Goal: Check status

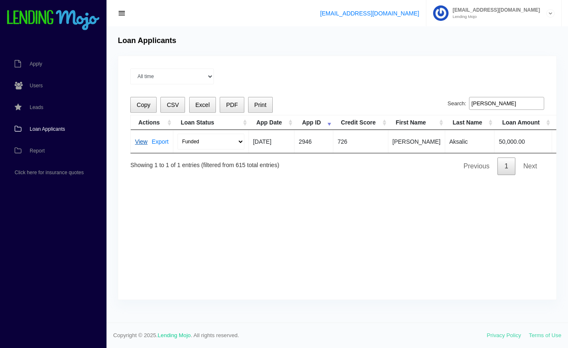
type input "admir"
click at [141, 139] on link "View" at bounding box center [141, 142] width 13 height 6
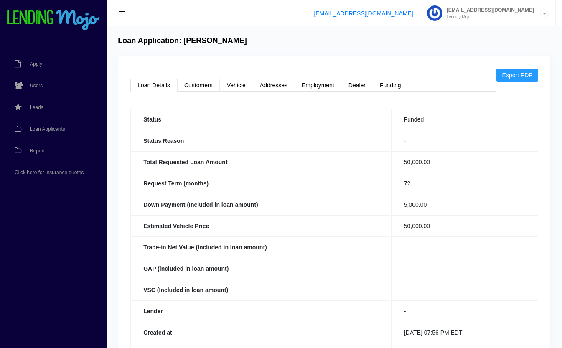
click at [195, 87] on link "Customers" at bounding box center [198, 85] width 43 height 13
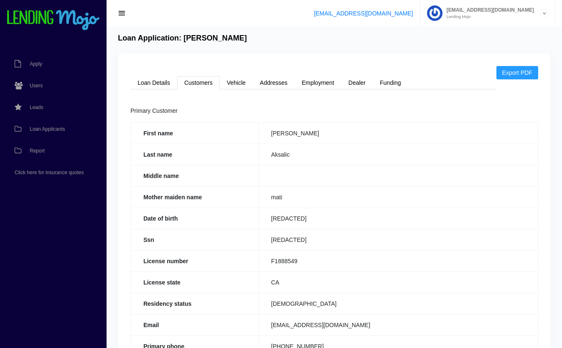
scroll to position [1, 0]
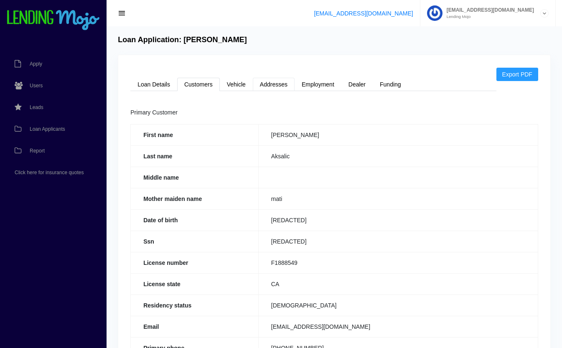
click at [275, 84] on link "Addresses" at bounding box center [274, 84] width 42 height 13
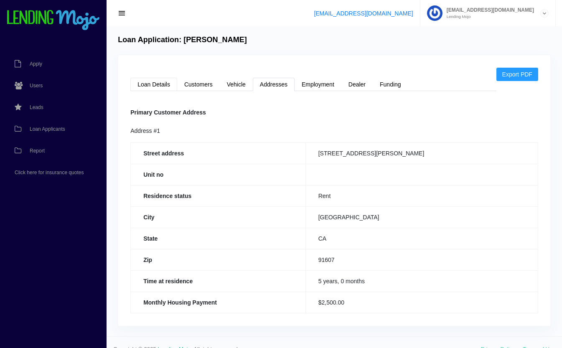
click at [162, 84] on link "Loan Details" at bounding box center [153, 84] width 47 height 13
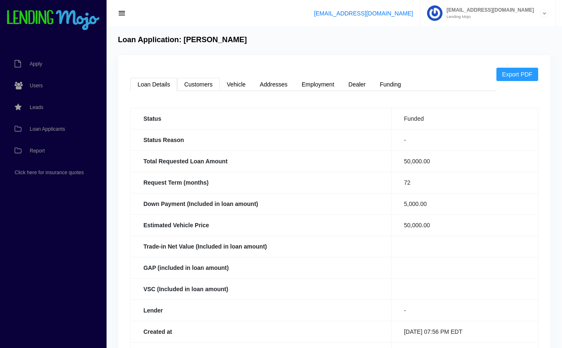
click at [203, 83] on link "Customers" at bounding box center [198, 84] width 43 height 13
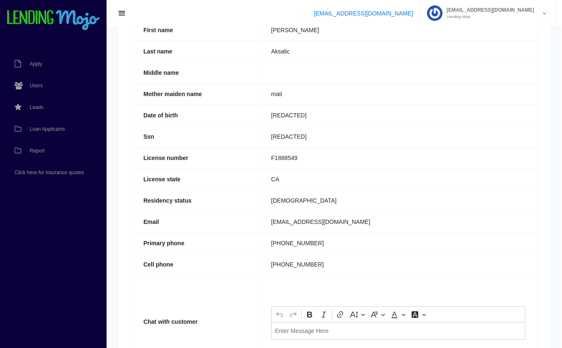
scroll to position [116, 0]
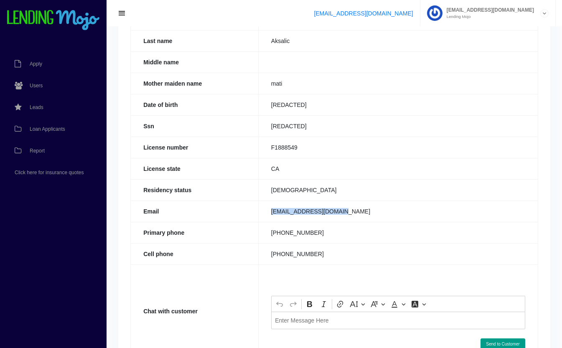
drag, startPoint x: 346, startPoint y: 211, endPoint x: 270, endPoint y: 221, distance: 76.7
click at [270, 221] on td "[EMAIL_ADDRESS][DOMAIN_NAME]" at bounding box center [398, 211] width 280 height 21
copy td "[EMAIL_ADDRESS][DOMAIN_NAME]"
click at [203, 202] on th "Email" at bounding box center [195, 211] width 128 height 21
